Goal: Information Seeking & Learning: Learn about a topic

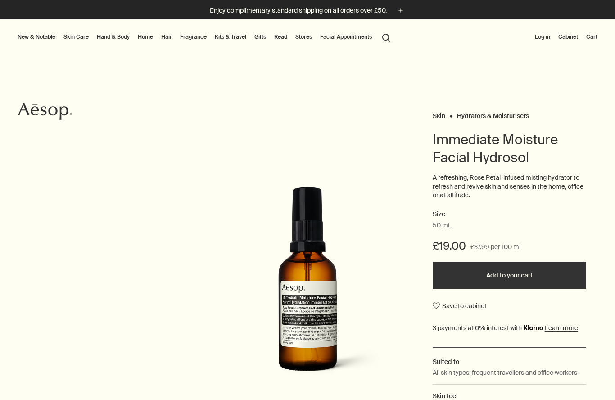
click at [122, 34] on link "Hand & Body" at bounding box center [113, 37] width 36 height 11
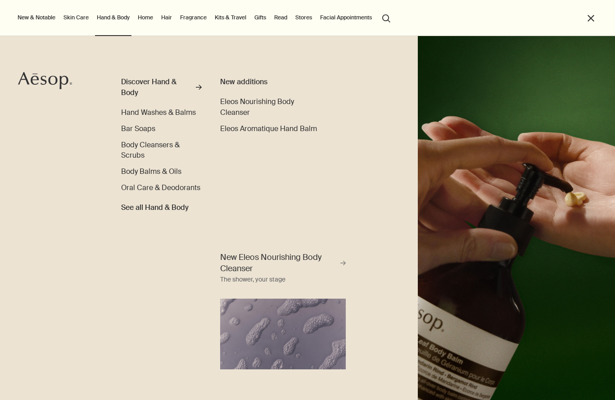
scroll to position [260, 0]
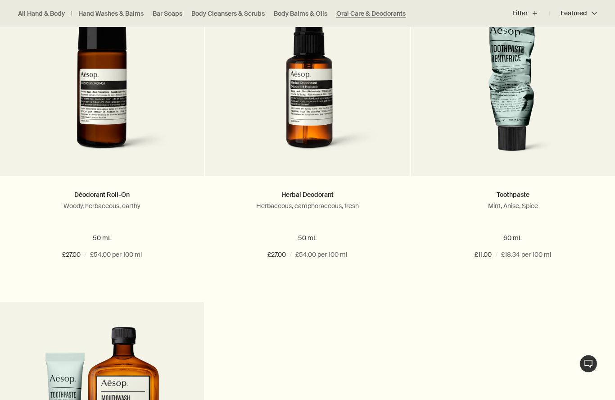
scroll to position [644, 0]
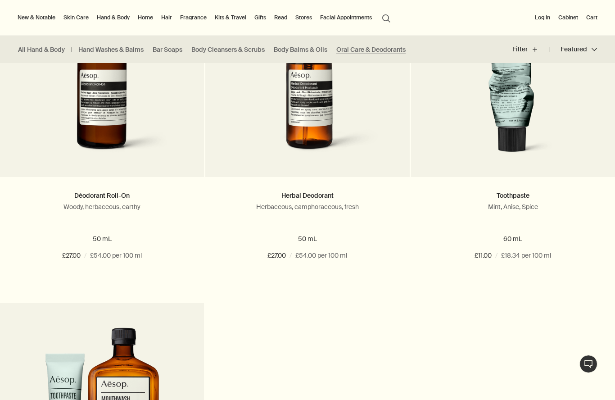
click at [518, 206] on p "Mint, Anise, Spice" at bounding box center [512, 207] width 177 height 8
click at [523, 209] on p "Mint, Anise, Spice" at bounding box center [512, 207] width 177 height 8
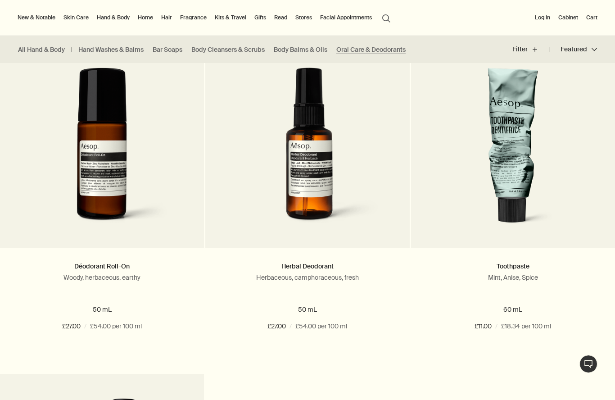
scroll to position [573, 0]
click at [523, 197] on img at bounding box center [512, 151] width 140 height 167
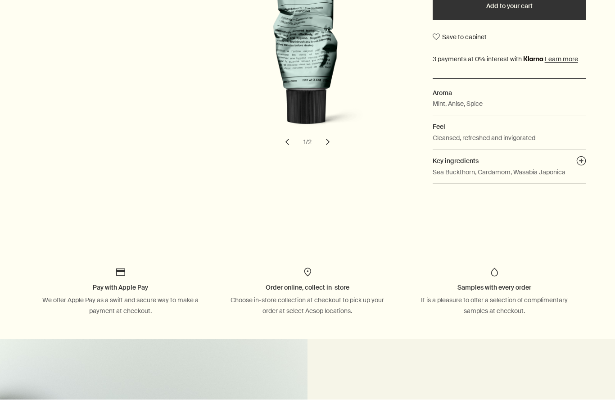
scroll to position [203, 0]
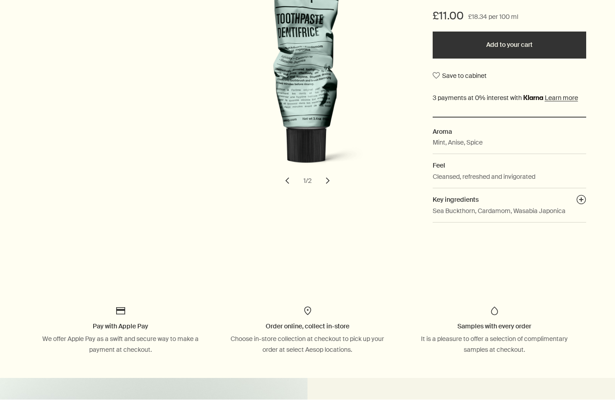
click at [580, 199] on button "plusAndCloseWithCircle" at bounding box center [581, 201] width 10 height 13
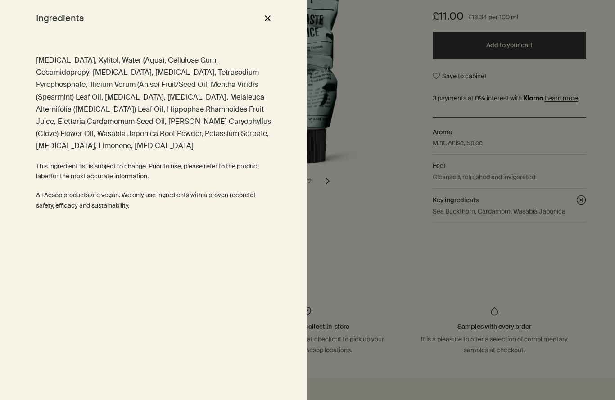
click at [267, 14] on button "close" at bounding box center [267, 17] width 11 height 15
